Goal: Task Accomplishment & Management: Manage account settings

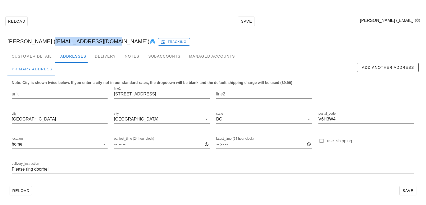
scroll to position [15, 0]
click at [405, 23] on input "text" at bounding box center [386, 20] width 53 height 9
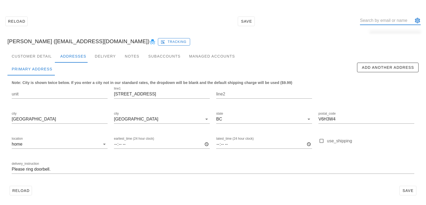
paste input "vivianchulau@gmail.com"
type input "vivianchulau@gmail.com"
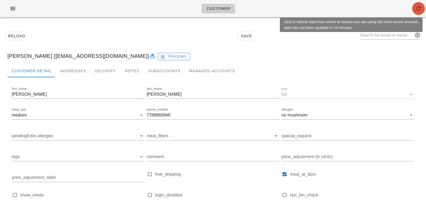
click at [417, 13] on button "button" at bounding box center [418, 8] width 13 height 13
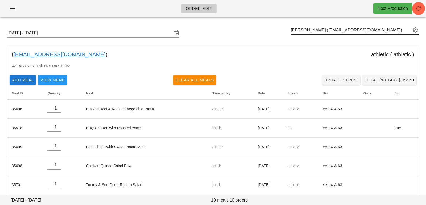
click at [304, 35] on div "Anita Milias (amiliasvfx@gmail.com)" at bounding box center [355, 33] width 128 height 14
click at [305, 28] on input "text" at bounding box center [351, 30] width 120 height 9
paste input "vivianchulau@gmail.com"
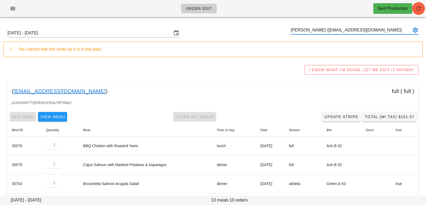
type input "[PERSON_NAME] ([EMAIL_ADDRESS][DOMAIN_NAME])"
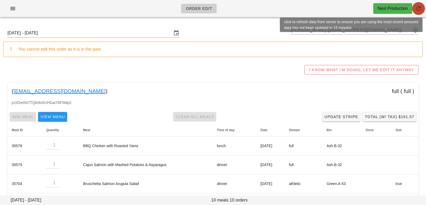
click at [422, 6] on span "button" at bounding box center [418, 8] width 13 height 6
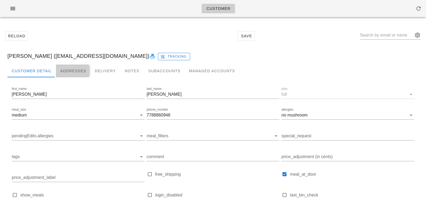
click at [77, 74] on div "Addresses" at bounding box center [73, 70] width 35 height 13
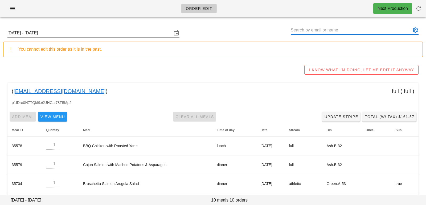
click at [297, 30] on input "text" at bounding box center [351, 30] width 120 height 9
paste input "[EMAIL_ADDRESS][DOMAIN_NAME]"
type input "[PERSON_NAME] ([EMAIL_ADDRESS][DOMAIN_NAME])"
click at [87, 34] on input "Sunday October 5 - Saturday October 11" at bounding box center [89, 33] width 164 height 9
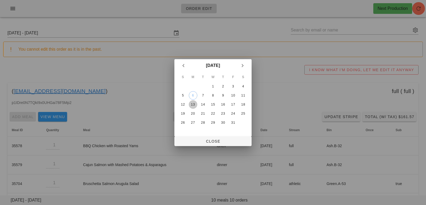
click at [193, 102] on div "13" at bounding box center [193, 104] width 9 height 4
click at [199, 140] on span "Close" at bounding box center [213, 141] width 69 height 4
type input "Sunday October 12 - Saturday October 18"
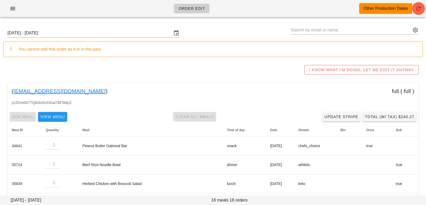
click at [127, 92] on div "( vivianchulau@gmail.com ) full ( full )" at bounding box center [212, 91] width 411 height 17
click at [418, 10] on icon "button" at bounding box center [418, 8] width 6 height 6
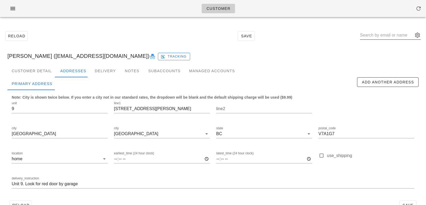
click at [388, 36] on input "text" at bounding box center [386, 35] width 53 height 9
paste input "vivianchulau@gmail.com"
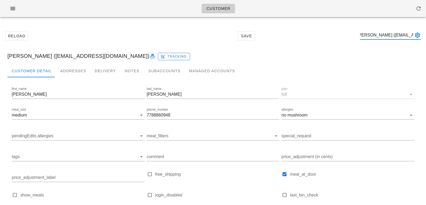
type input "Vivian Lau (vivianchulau@gmail.com)"
click at [58, 72] on div "Addresses" at bounding box center [73, 70] width 35 height 13
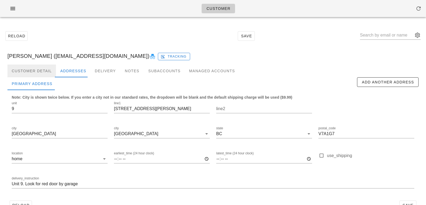
click at [38, 71] on div "Customer Detail" at bounding box center [31, 70] width 48 height 13
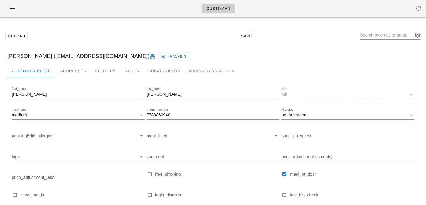
click at [52, 134] on input "pendingEdits.allergies" at bounding box center [74, 135] width 124 height 9
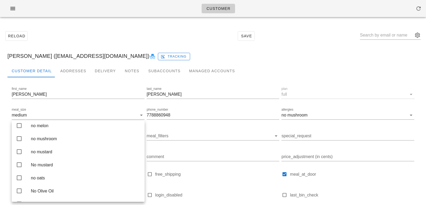
scroll to position [748, 0]
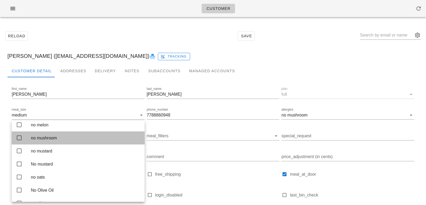
click at [61, 140] on div "no mushroom" at bounding box center [85, 137] width 109 height 5
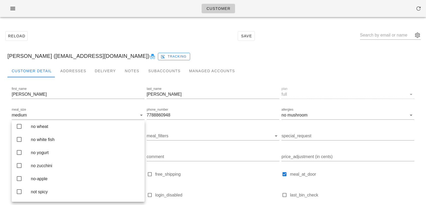
scroll to position [1453, 0]
click at [68, 77] on div "no tree nuts" at bounding box center [85, 71] width 109 height 11
click at [162, 36] on div "Reload Save" at bounding box center [212, 35] width 419 height 23
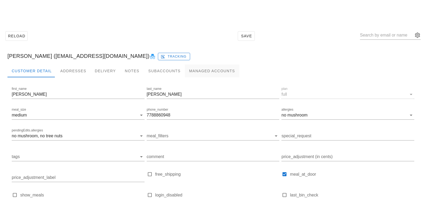
scroll to position [53, 0]
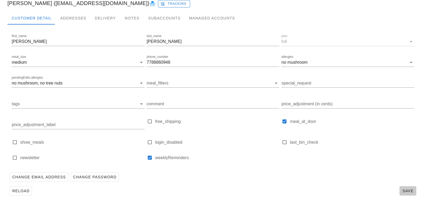
click at [405, 190] on span "Save" at bounding box center [408, 190] width 12 height 4
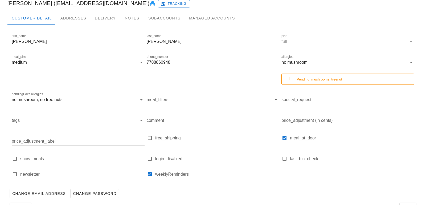
click at [149, 193] on div "Change Email Address Change Password" at bounding box center [212, 193] width 411 height 14
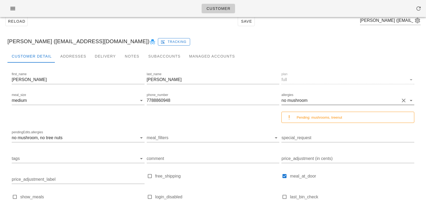
scroll to position [0, 0]
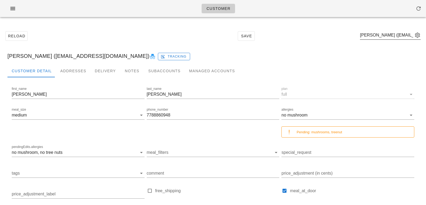
click at [383, 39] on div "Vivian Lau (vivianchulau@gmail.com)" at bounding box center [390, 38] width 61 height 14
click at [383, 35] on input "text" at bounding box center [386, 35] width 53 height 9
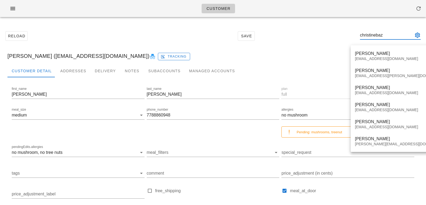
click at [386, 35] on input "christinebaz" at bounding box center [386, 35] width 53 height 9
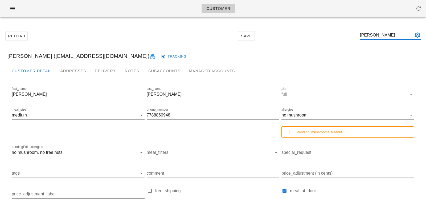
click at [395, 34] on input "christine baz" at bounding box center [386, 35] width 53 height 9
click at [385, 36] on input "christine baz" at bounding box center [386, 35] width 53 height 9
click at [374, 35] on input "christin baz" at bounding box center [386, 35] width 53 height 9
click at [381, 35] on input "kristin baz" at bounding box center [386, 35] width 53 height 9
type input "kristine baz"
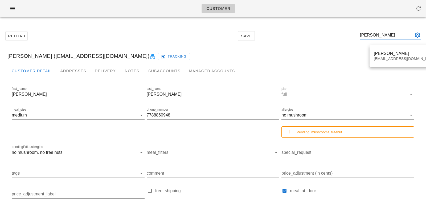
click at [388, 56] on div "Customer Reload Save kristine baz Vivian Lau (vivianchulau@gmail.com) Tracking …" at bounding box center [213, 137] width 426 height 274
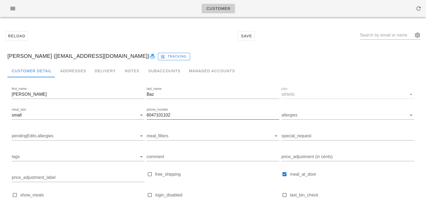
click at [154, 115] on input "6047101102" at bounding box center [213, 115] width 133 height 9
click at [156, 115] on input "6047101102" at bounding box center [213, 115] width 133 height 9
click at [80, 73] on div "Addresses" at bounding box center [73, 70] width 35 height 13
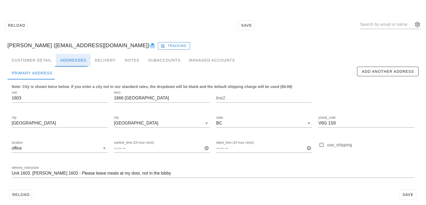
scroll to position [15, 0]
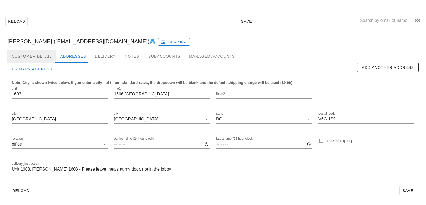
click at [42, 56] on div "Customer Detail" at bounding box center [31, 56] width 48 height 13
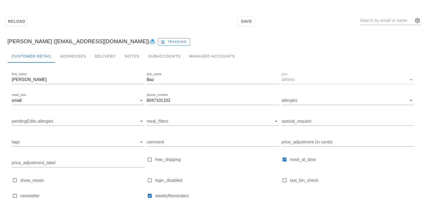
click at [87, 23] on div "Reload Save" at bounding box center [212, 21] width 419 height 23
click at [102, 22] on div "Reload Save" at bounding box center [212, 21] width 419 height 23
drag, startPoint x: 40, startPoint y: 42, endPoint x: 96, endPoint y: 42, distance: 55.6
click at [96, 42] on div "Kristine Baz (Kristinebaz@gmail.com) Tracking" at bounding box center [212, 41] width 419 height 17
copy div "Kristinebaz@gmail.com"
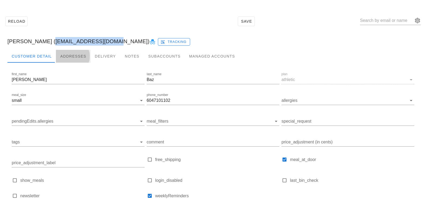
click at [71, 52] on div "Addresses" at bounding box center [73, 56] width 35 height 13
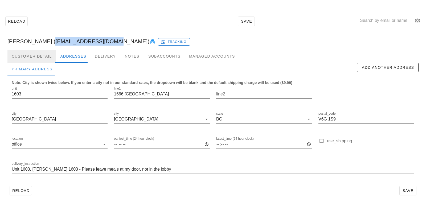
click at [40, 58] on div "Customer Detail" at bounding box center [31, 56] width 48 height 13
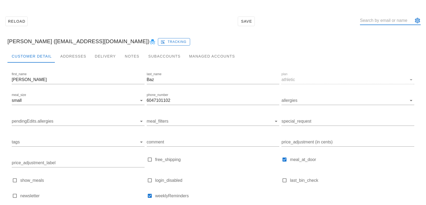
click at [377, 22] on input "text" at bounding box center [386, 20] width 53 height 9
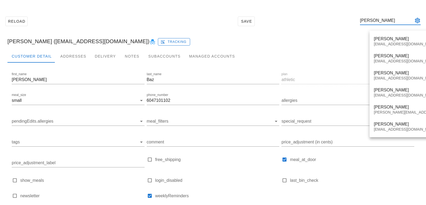
type input "vivian c"
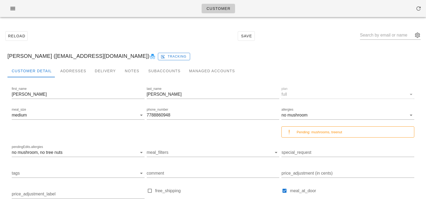
click at [75, 64] on div "Reload Save [PERSON_NAME] ([EMAIL_ADDRESS][DOMAIN_NAME]) Tracking Customer Deta…" at bounding box center [212, 147] width 419 height 246
click at [74, 73] on div "Addresses" at bounding box center [73, 70] width 35 height 13
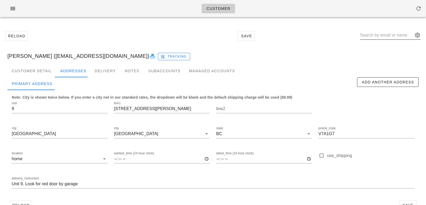
click at [377, 36] on input "text" at bounding box center [386, 35] width 53 height 9
paste input "martens.rosanna@gmail.com"
type input "martens.rosanna@gmail.com"
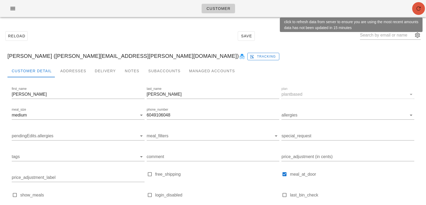
click at [420, 10] on icon "button" at bounding box center [418, 8] width 6 height 6
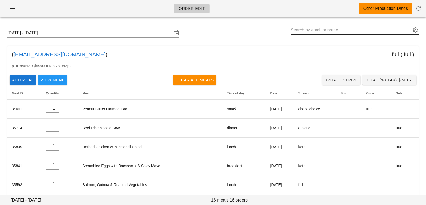
click at [351, 34] on div at bounding box center [355, 30] width 128 height 9
paste input "Jessica Dickson"
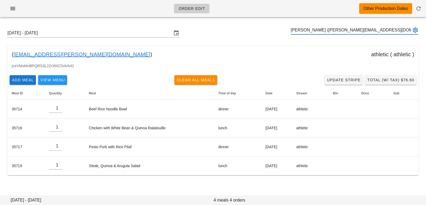
type input "Jessica Dickson (jelizabeth.dickson@gmail.com)"
click at [82, 32] on input "Sunday October 12 - Saturday October 18" at bounding box center [89, 33] width 164 height 9
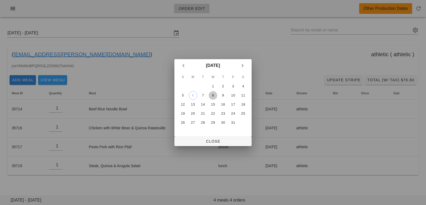
click at [213, 95] on div "8" at bounding box center [213, 95] width 9 height 4
click at [210, 137] on button "Close" at bounding box center [212, 141] width 77 height 10
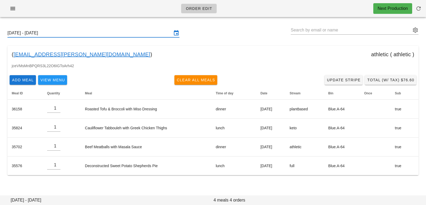
click at [164, 35] on input "[DATE] - [DATE]" at bounding box center [89, 33] width 164 height 9
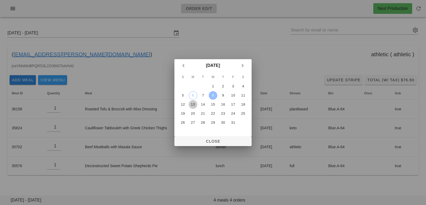
click at [192, 104] on div "13" at bounding box center [193, 104] width 9 height 4
click at [196, 142] on span "Close" at bounding box center [213, 141] width 69 height 4
type input "Sunday October 12 - Saturday October 18"
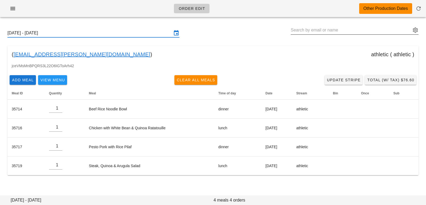
click at [303, 33] on input "text" at bounding box center [351, 30] width 120 height 9
paste input "Stephen Kelly - PB"
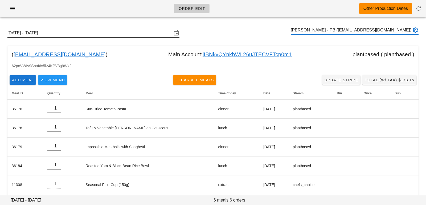
type input "Stephen Kelly - PB (stephencharleskelly+2@gmail.com)"
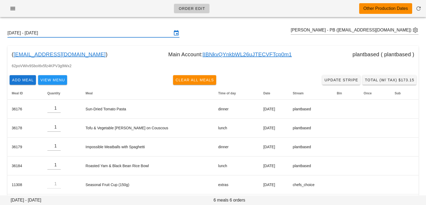
click at [140, 30] on input "Sunday October 12 - Saturday October 18" at bounding box center [89, 33] width 164 height 9
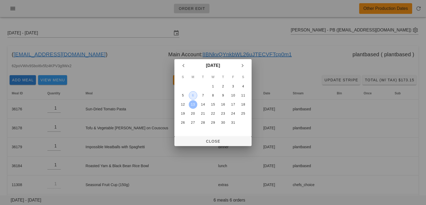
click at [195, 95] on div "6" at bounding box center [193, 95] width 8 height 4
click at [199, 140] on span "Close" at bounding box center [213, 141] width 69 height 4
type input "[DATE] - [DATE]"
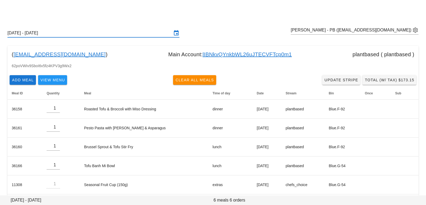
scroll to position [23, 0]
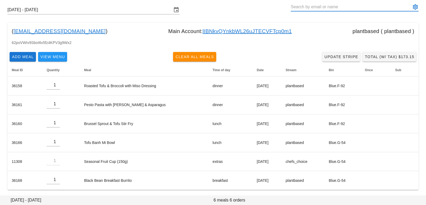
click at [313, 9] on input "text" at bounding box center [351, 7] width 120 height 9
paste input "Maria Golikova"
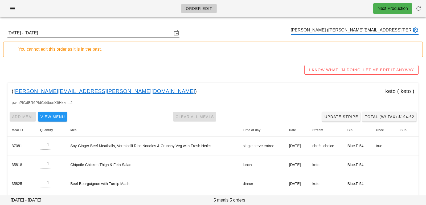
type input "Maria Golikova (maria.n.golikova@gmail.com)"
click at [310, 30] on input "text" at bounding box center [351, 30] width 120 height 9
paste input "Jeffrey Bunn"
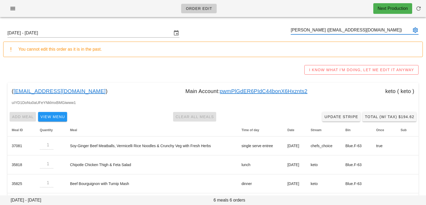
type input "Jeffrey Bunn (jbunn87@gmail.com)"
paste input "Madeleine Nelson"
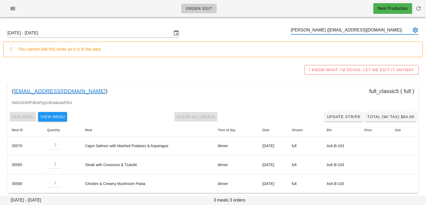
type input "Madeleine Nelson (mail@madeleinenelson.ca)"
click at [306, 30] on input "text" at bounding box center [351, 30] width 120 height 9
paste input "Debbie Litonjua"
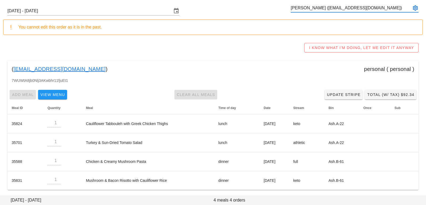
type input "Debbie Litonjua (kepiworld@yahoo.com)"
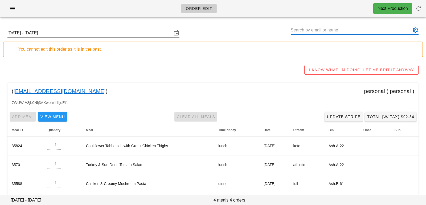
paste input "Debbie Litonjua"
type input "Debbie Litonjua (kepiworld@yahoo.com)"
paste input "Margaret Welch"
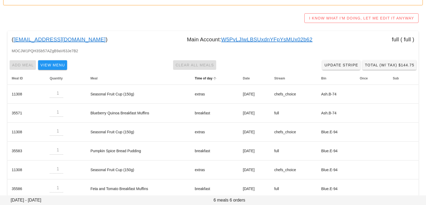
scroll to position [60, 0]
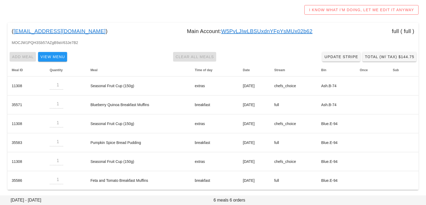
type input "Margaret Welch (margaretwtarzwell@gmail.com)"
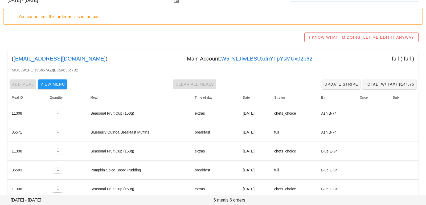
scroll to position [0, 0]
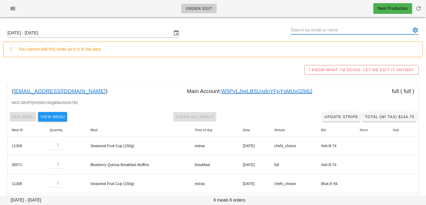
click at [339, 30] on input "text" at bounding box center [351, 30] width 120 height 9
paste input "Rob Tarzwell"
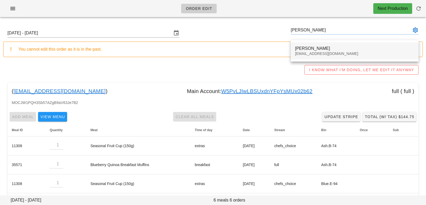
type input "Rob Tarzwell (rtarzwell@gmail.com)"
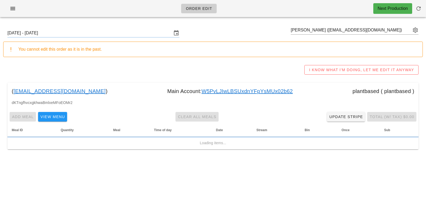
click at [325, 52] on div "You cannot edit this order as it is in the past." at bounding box center [218, 49] width 400 height 6
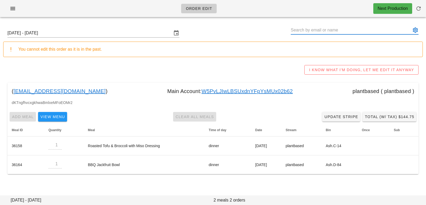
click at [303, 33] on input "text" at bounding box center [351, 30] width 120 height 9
paste input "Marilee Welch"
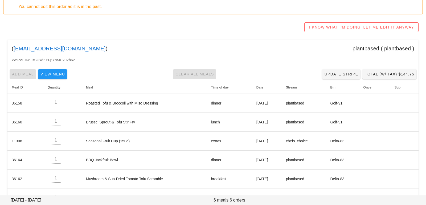
scroll to position [60, 0]
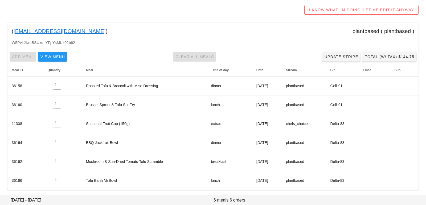
type input "[PERSON_NAME] ([EMAIL_ADDRESS][DOMAIN_NAME])"
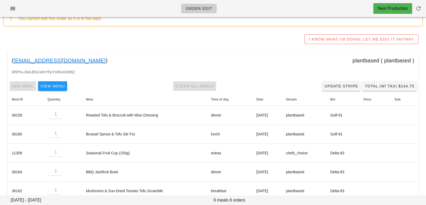
scroll to position [0, 0]
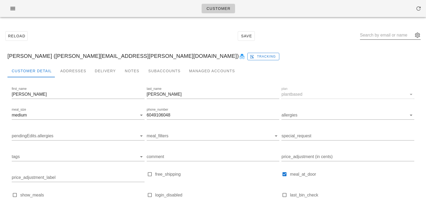
click at [375, 34] on input "text" at bounding box center [386, 35] width 53 height 9
paste input "[PERSON_NAME]"
type input "[PERSON_NAME]"
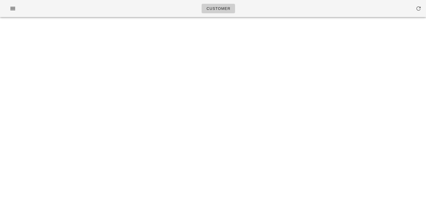
click at [387, 63] on div "Customer Something unexpected happened. Please refresh the page and check your …" at bounding box center [213, 102] width 426 height 205
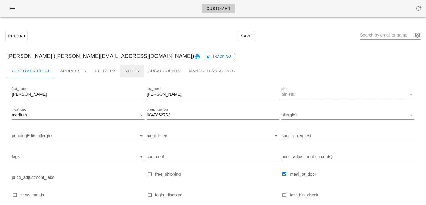
click at [127, 73] on div "Notes" at bounding box center [132, 70] width 24 height 13
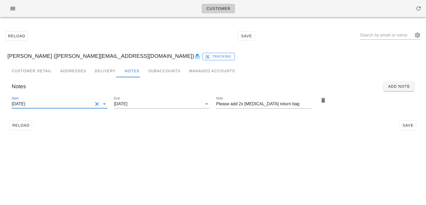
click at [73, 107] on input "2025-10-05" at bounding box center [52, 104] width 81 height 9
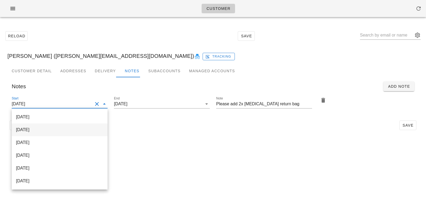
click at [69, 124] on div "2025-10-12" at bounding box center [59, 129] width 87 height 11
type input "2025-10-12"
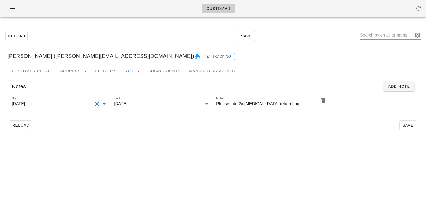
click at [145, 134] on div "Customer Detail Addresses Delivery Notes Subaccounts Managed Accounts first_nam…" at bounding box center [212, 100] width 419 height 72
click at [412, 127] on span "Save" at bounding box center [408, 125] width 12 height 4
click at [383, 36] on input "text" at bounding box center [386, 35] width 53 height 9
paste input "Stephen Kelly - PB"
type input "Stephen Kelly - PB"
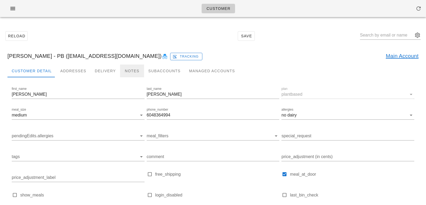
click at [124, 69] on div "Notes" at bounding box center [132, 70] width 24 height 13
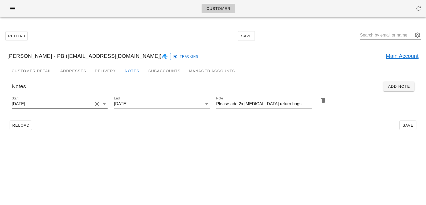
click at [92, 104] on input "2025-08-24" at bounding box center [52, 104] width 81 height 9
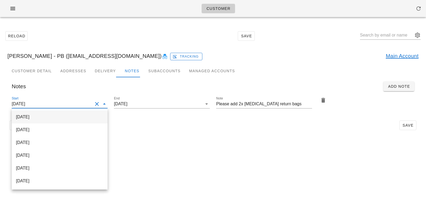
click at [77, 119] on div "2025-10-08" at bounding box center [59, 116] width 87 height 5
type input "2025-10-08"
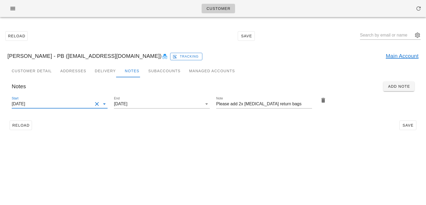
click at [186, 141] on div "Customer Reload Save Stephen Kelly - PB (stephencharleskelly+2@gmail.com) Track…" at bounding box center [213, 102] width 426 height 205
click at [404, 124] on span "Save" at bounding box center [408, 125] width 12 height 4
type input "Stephen Kelly - PB (stephencharleskelly+2@gmail.com)"
click at [387, 35] on input "text" at bounding box center [386, 35] width 53 height 9
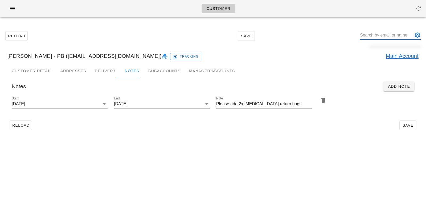
paste input "Maria Golikova"
type input "Maria Golikova"
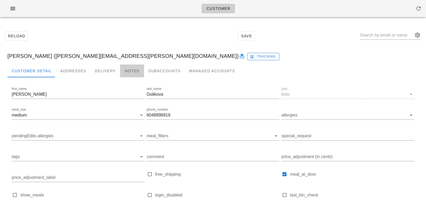
click at [125, 72] on div "Notes" at bounding box center [132, 70] width 24 height 13
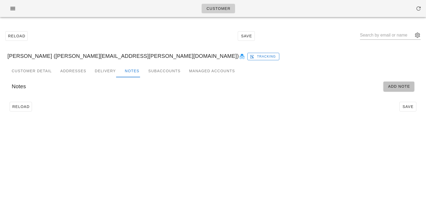
click at [388, 87] on span "Add Note" at bounding box center [399, 86] width 22 height 4
type input "Maria Golikova (maria.n.golikova@gmail.com)"
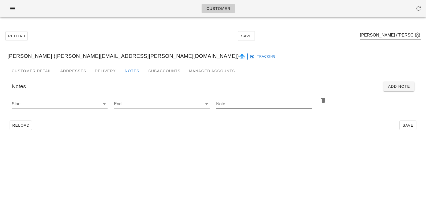
click at [225, 106] on input "Note" at bounding box center [264, 104] width 96 height 9
type input "Please add 2x ice pack return bag"
click at [86, 97] on div "Start" at bounding box center [60, 105] width 96 height 18
click at [95, 99] on div "Start" at bounding box center [60, 105] width 96 height 18
click at [93, 105] on input "Start" at bounding box center [55, 104] width 87 height 9
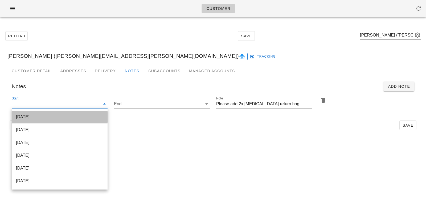
click at [90, 117] on div "2025-10-08" at bounding box center [59, 116] width 87 height 5
type input "2025-10-08"
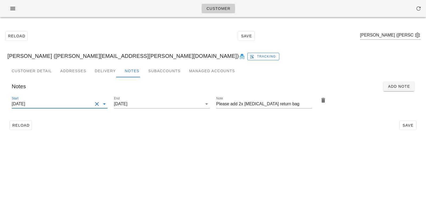
click at [212, 144] on div "Customer Reload Save Maria Golikova (maria.n.golikova@gmail.com) Maria Golikova…" at bounding box center [213, 102] width 426 height 205
click at [406, 125] on span "Save" at bounding box center [408, 125] width 12 height 4
click at [378, 36] on input "text" at bounding box center [386, 35] width 53 height 9
paste input "Jeffrey Bunn"
type input "Jeffrey Bunn"
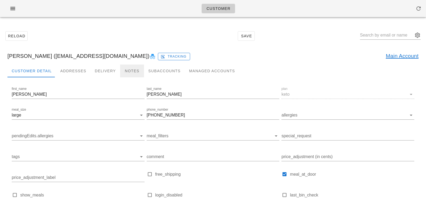
click at [127, 71] on div "Notes" at bounding box center [132, 70] width 24 height 13
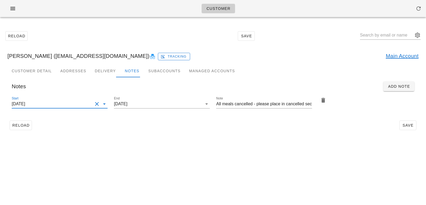
click at [92, 102] on input "2025-07-23" at bounding box center [52, 104] width 81 height 9
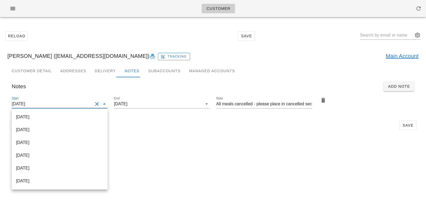
click at [90, 117] on div "2025-10-08" at bounding box center [59, 116] width 87 height 5
type input "2025-10-08"
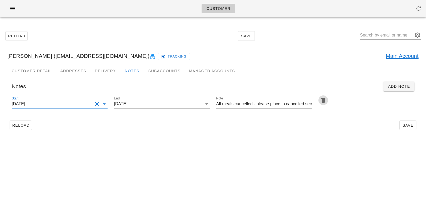
click at [324, 103] on button "button" at bounding box center [323, 100] width 10 height 10
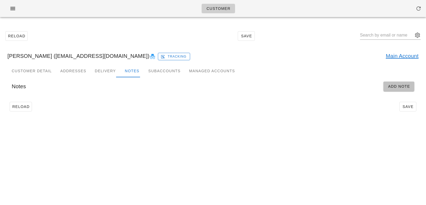
click at [405, 88] on span "Add Note" at bounding box center [399, 86] width 22 height 4
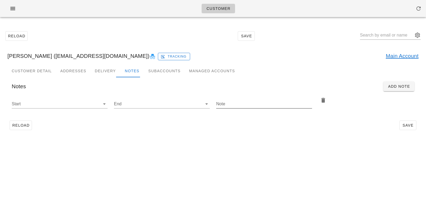
click at [252, 101] on input "Note" at bounding box center [264, 104] width 96 height 9
type input "Please add 2x ice pack return bag"
click at [99, 105] on input "Start" at bounding box center [55, 104] width 87 height 9
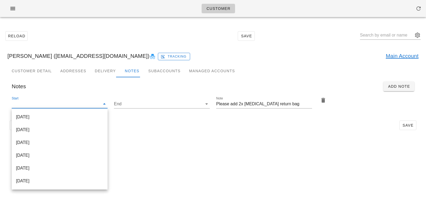
click at [81, 115] on div "2025-10-08" at bounding box center [59, 116] width 87 height 5
type input "2025-10-08"
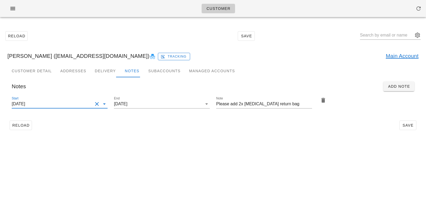
click at [202, 141] on div "Customer Reload Save Jeffrey Bunn (jbunn87@gmail.com) Tracking Main Account Cus…" at bounding box center [213, 102] width 426 height 205
click at [409, 122] on button "Save" at bounding box center [407, 125] width 17 height 10
click at [391, 36] on input "text" at bounding box center [386, 35] width 53 height 9
paste input "Madeleine Nelson"
type input "Madeleine Nelson"
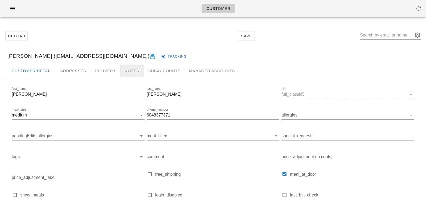
click at [126, 69] on div "Notes" at bounding box center [132, 70] width 24 height 13
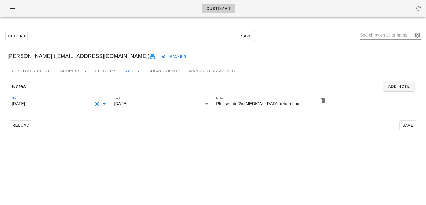
click at [51, 103] on input "2025-08-24" at bounding box center [52, 104] width 81 height 9
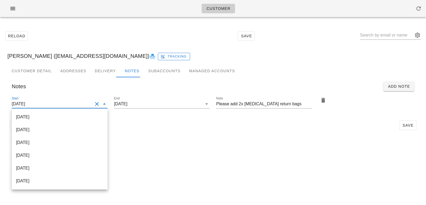
click at [54, 112] on div "2025-10-08" at bounding box center [59, 116] width 87 height 11
type input "2025-10-08"
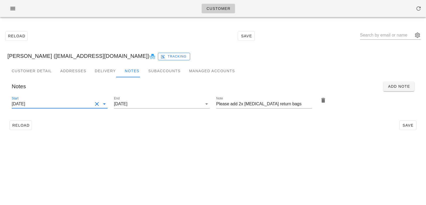
click at [212, 137] on div "Reload Save Madeleine Nelson (mail@madeleinenelson.ca) Tracking Customer Detail…" at bounding box center [213, 80] width 426 height 118
click at [406, 128] on button "Save" at bounding box center [407, 125] width 17 height 10
click at [377, 36] on input "text" at bounding box center [386, 35] width 53 height 9
paste input "Debbie Litonjua"
type input "Debbie Litonjua"
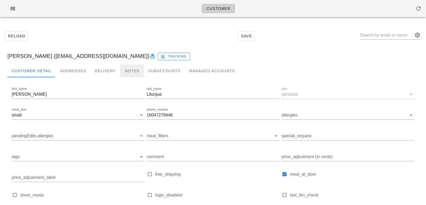
click at [123, 70] on div "Notes" at bounding box center [132, 70] width 24 height 13
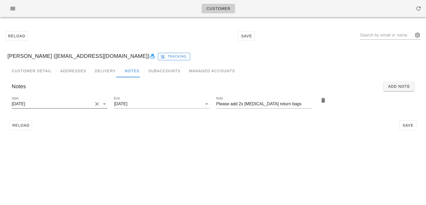
click at [82, 105] on input "2025-10-01" at bounding box center [52, 104] width 81 height 9
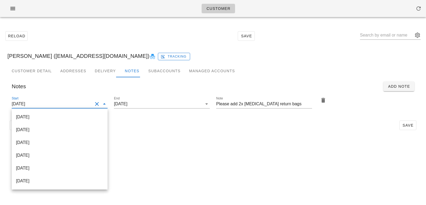
click at [81, 116] on div "2025-10-08" at bounding box center [59, 116] width 87 height 5
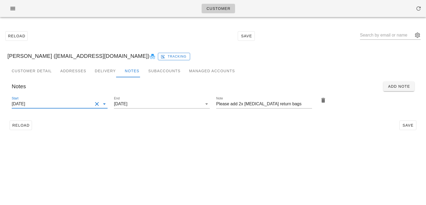
type input "2025-10-08"
click at [136, 134] on div "Customer Detail Addresses Delivery Notes Subaccounts Managed Accounts first_nam…" at bounding box center [212, 100] width 419 height 72
click at [402, 126] on span "Save" at bounding box center [408, 125] width 12 height 4
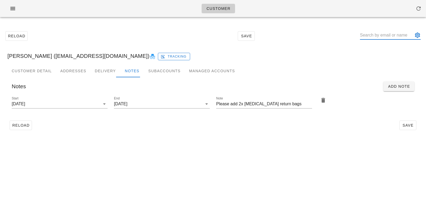
click at [392, 33] on input "text" at bounding box center [386, 35] width 53 height 9
paste input "Margaret Welch"
type input "Margaret Welch"
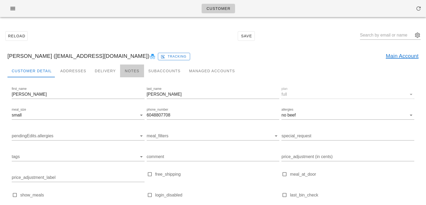
click at [124, 72] on div "Notes" at bounding box center [132, 70] width 24 height 13
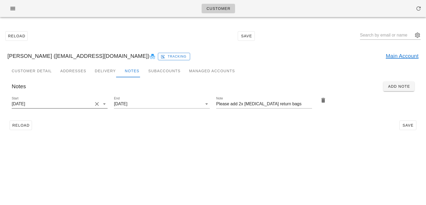
click at [70, 107] on input "2025-09-10" at bounding box center [52, 104] width 81 height 9
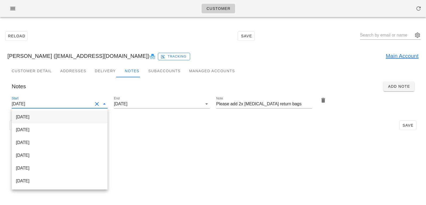
click at [69, 119] on div "2025-10-08" at bounding box center [59, 116] width 87 height 5
type input "2025-10-08"
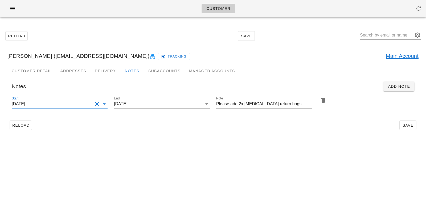
click at [144, 139] on div "Reload Save Margaret Welch (margaretwtarzwell@gmail.com) Tracking Main Account …" at bounding box center [213, 80] width 426 height 118
click at [414, 124] on span "Save" at bounding box center [408, 125] width 12 height 4
click at [390, 36] on input "text" at bounding box center [386, 35] width 53 height 9
paste input "Rob Tarzwell"
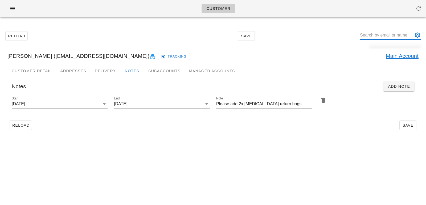
type input "Rob Tarzwell"
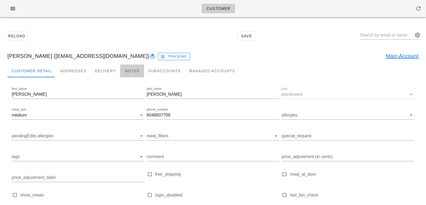
click at [127, 69] on div "Notes" at bounding box center [132, 70] width 24 height 13
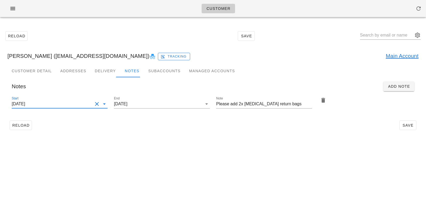
click at [57, 107] on input "2025-09-10" at bounding box center [52, 104] width 81 height 9
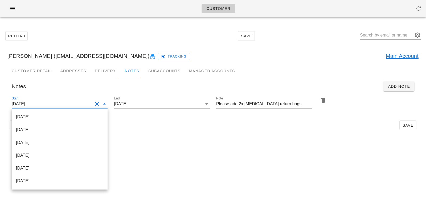
click at [57, 117] on div "2025-10-08" at bounding box center [59, 116] width 87 height 5
type input "2025-10-08"
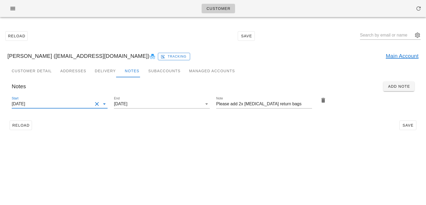
click at [192, 149] on div "Customer Reload Save Rob Tarzwell (rtarzwell@gmail.com) Tracking Main Account C…" at bounding box center [213, 102] width 426 height 205
click at [406, 123] on span "Save" at bounding box center [408, 125] width 12 height 4
click at [385, 35] on input "text" at bounding box center [386, 35] width 53 height 9
paste input "Marilee Welch"
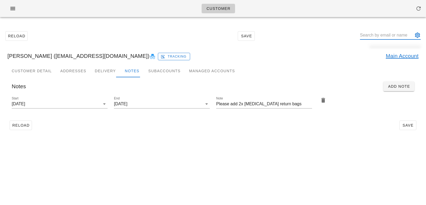
type input "Marilee Welch"
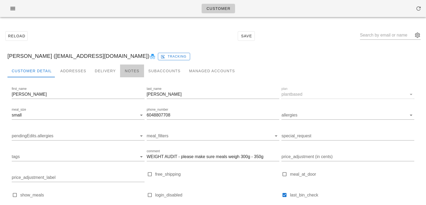
click at [128, 73] on div "Notes" at bounding box center [132, 70] width 24 height 13
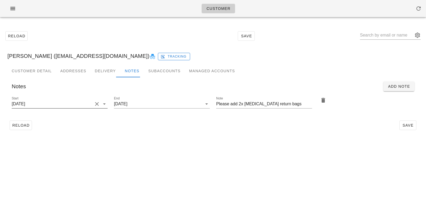
click at [84, 97] on div "Start 2025-09-10" at bounding box center [60, 105] width 96 height 18
click at [83, 103] on input "2025-09-10" at bounding box center [52, 104] width 81 height 9
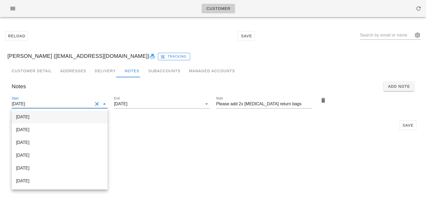
click at [81, 113] on div "2025-10-08" at bounding box center [59, 116] width 87 height 11
type input "2025-10-08"
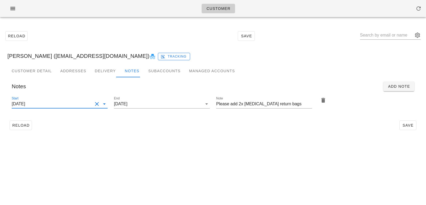
click at [197, 139] on div "Reload Save Marilee Welch (marileewelch@gmail.com) Tracking Customer Detail Add…" at bounding box center [213, 80] width 426 height 118
click at [406, 123] on span "Save" at bounding box center [408, 125] width 12 height 4
